Goal: Transaction & Acquisition: Purchase product/service

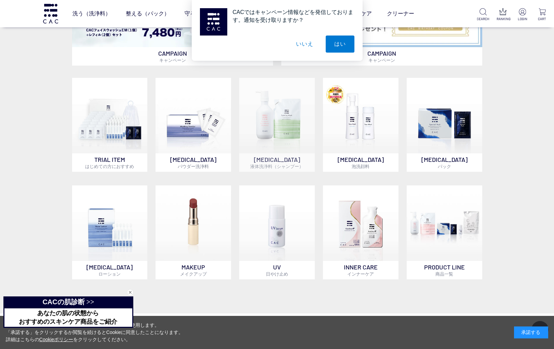
scroll to position [482, 0]
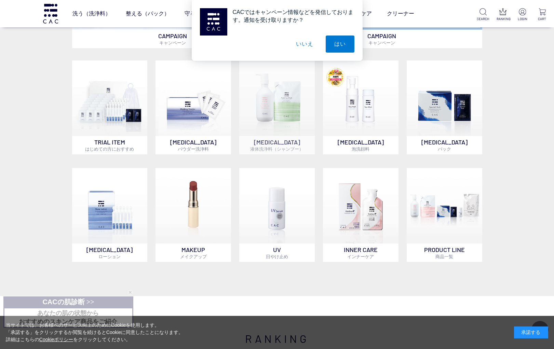
click at [253, 118] on img at bounding box center [276, 97] width 75 height 75
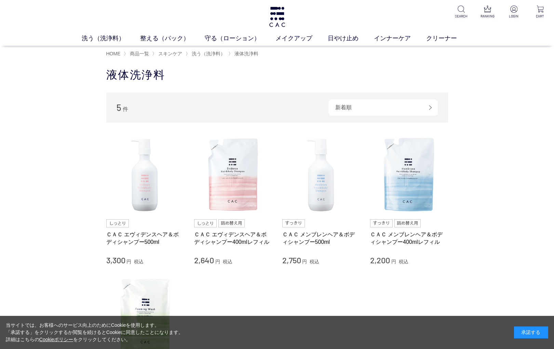
scroll to position [31, 0]
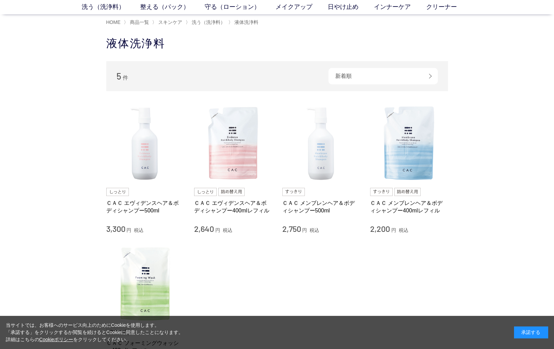
click at [320, 149] on img at bounding box center [321, 144] width 78 height 78
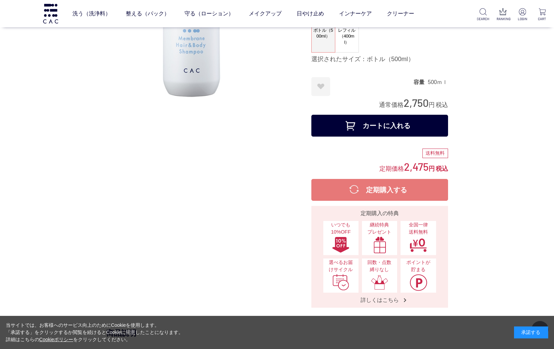
scroll to position [103, 0]
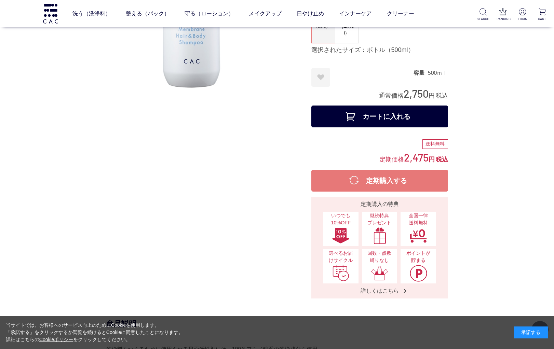
click at [377, 115] on button "カートに入れる" at bounding box center [379, 117] width 137 height 22
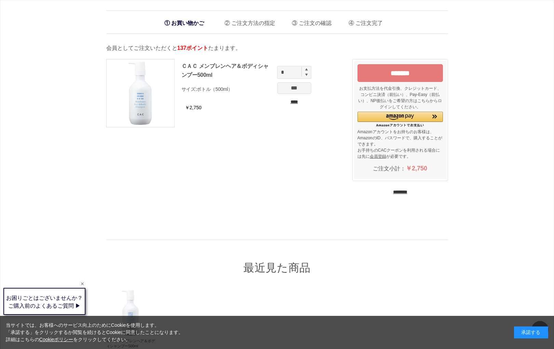
click at [211, 44] on p "会員としてご注文いただくと 137ポイント たまります。" at bounding box center [277, 48] width 342 height 8
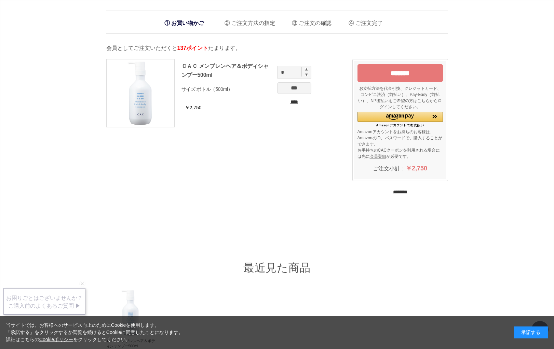
click at [389, 71] on input "*******" at bounding box center [399, 73] width 85 height 18
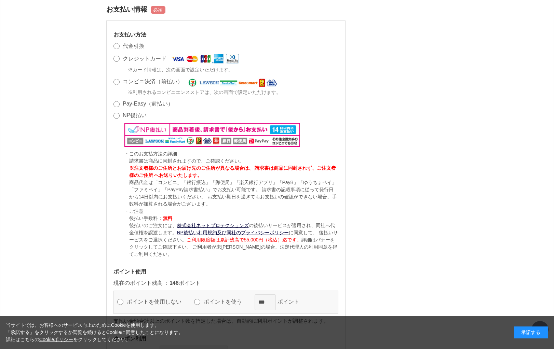
scroll to position [508, 0]
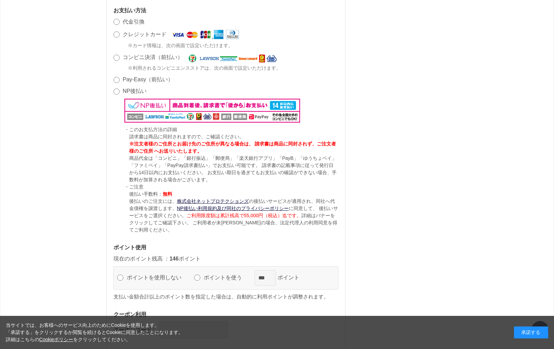
click at [224, 276] on label "ポイントを使う" at bounding box center [226, 278] width 48 height 6
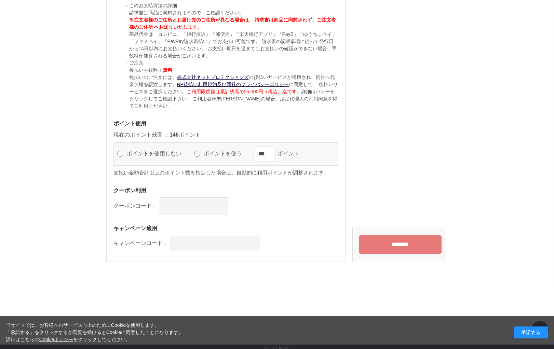
scroll to position [630, 0]
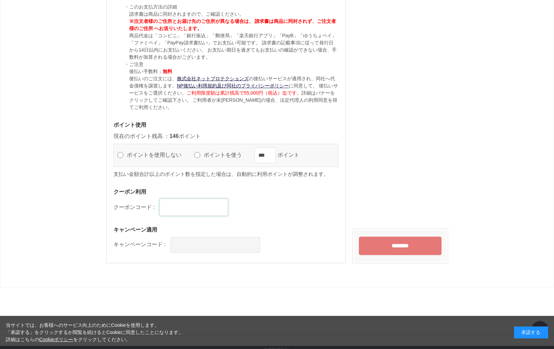
click at [182, 210] on input "text" at bounding box center [194, 207] width 68 height 17
drag, startPoint x: 263, startPoint y: 211, endPoint x: 260, endPoint y: 211, distance: 3.8
click at [261, 211] on div "クーポンコード :" at bounding box center [225, 207] width 225 height 17
click at [375, 246] on input "********" at bounding box center [400, 246] width 83 height 18
click at [315, 216] on div "お支払い方法 代金引換 クレジットカード ※カード情報は、次の画面で設定いただけます。 コンビニ決済（前払い） ※利用されるコンビニエンスストアは、次の画面で…" at bounding box center [225, 68] width 239 height 389
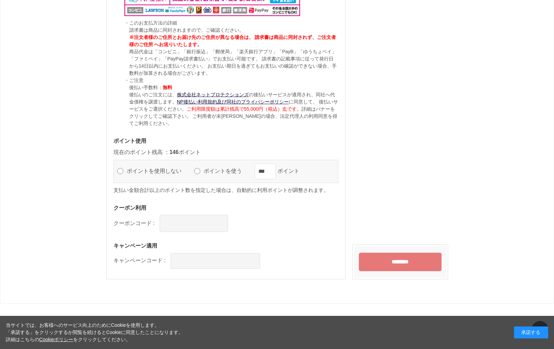
scroll to position [633, 0]
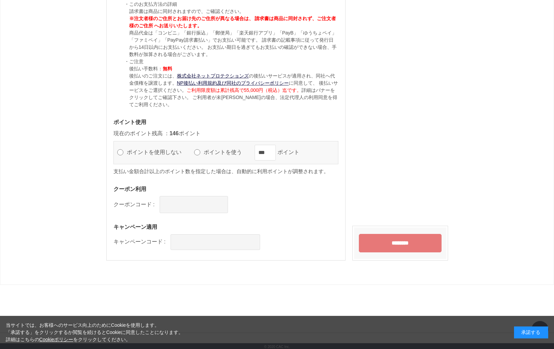
click at [410, 239] on input "********" at bounding box center [400, 243] width 83 height 18
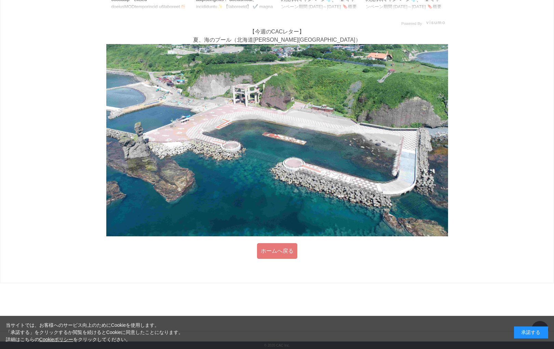
scroll to position [124, 0]
